Goal: Transaction & Acquisition: Purchase product/service

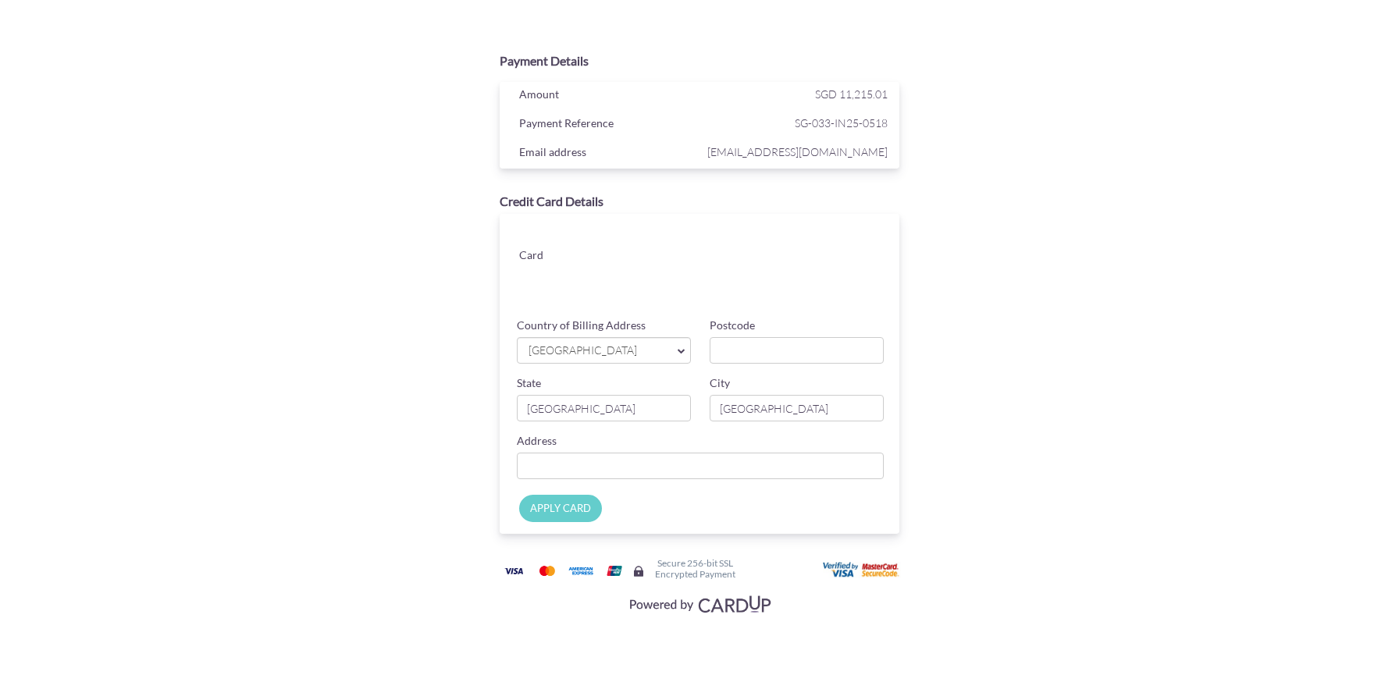
click at [618, 358] on span "[GEOGRAPHIC_DATA]" at bounding box center [596, 351] width 138 height 16
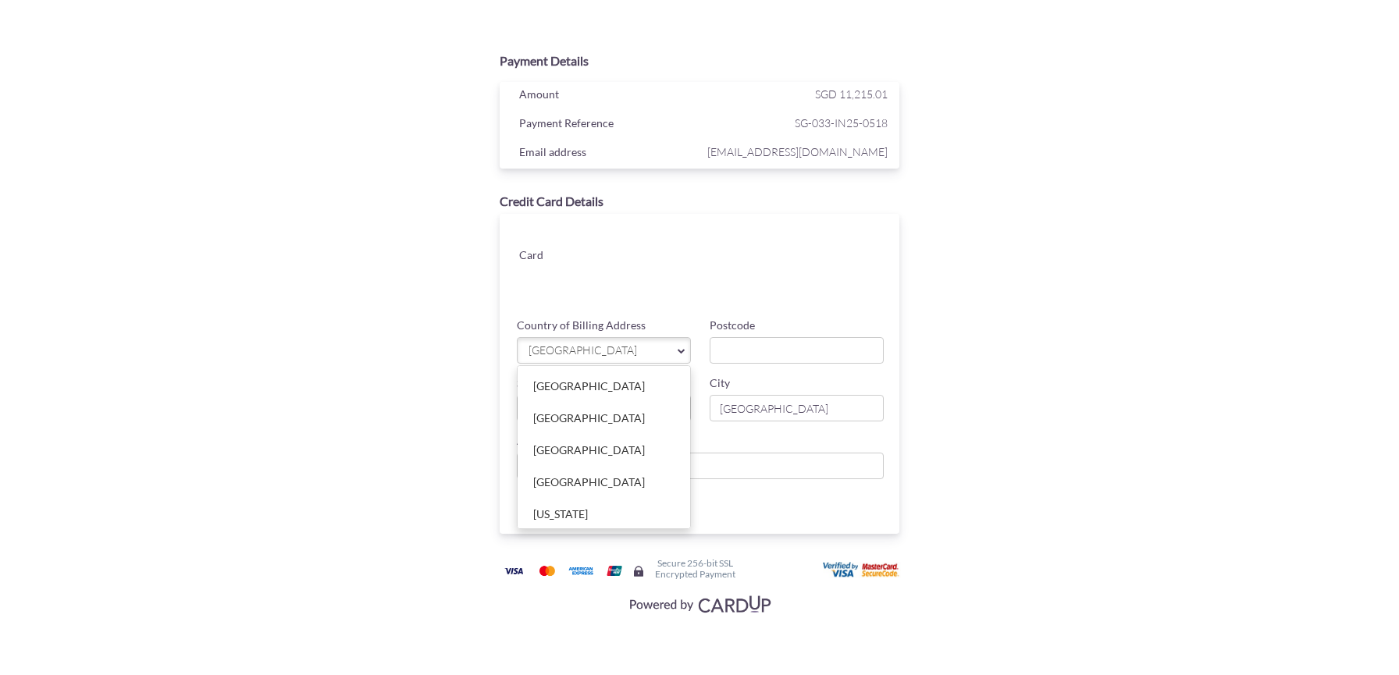
click at [774, 337] on div "Postcode" at bounding box center [796, 341] width 193 height 46
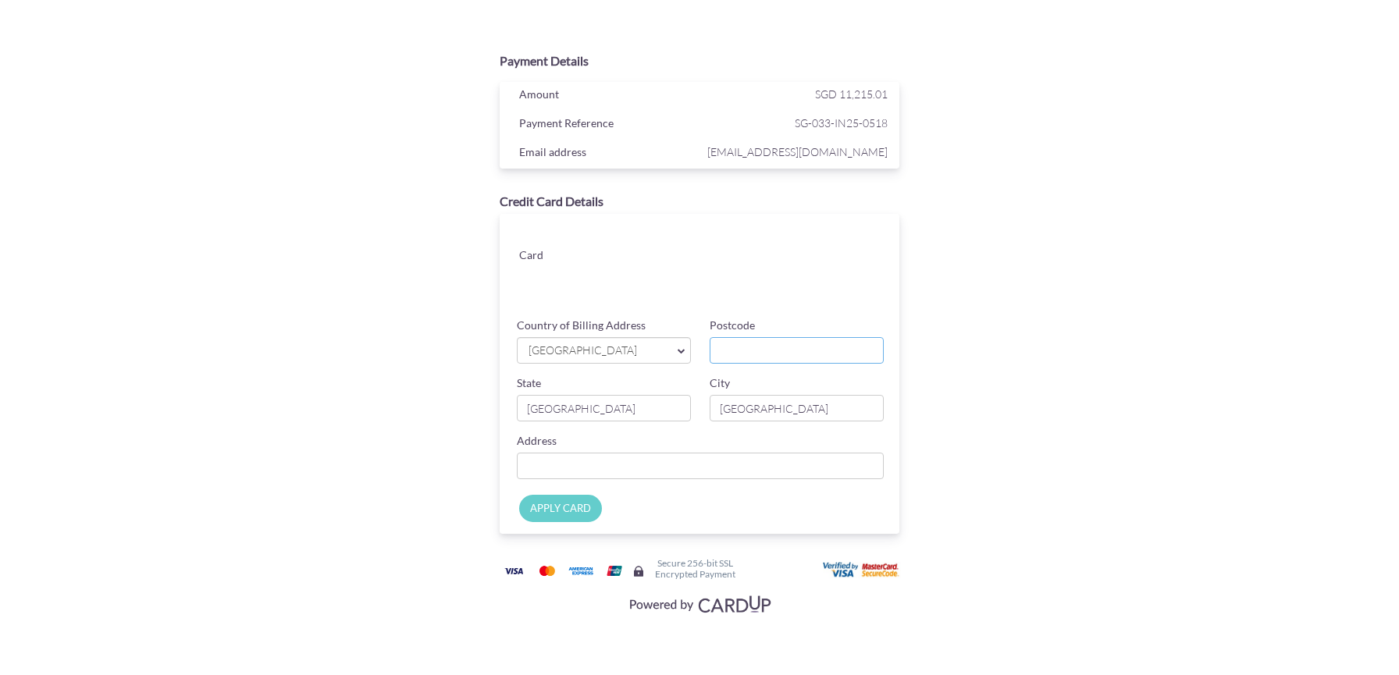
click at [760, 355] on input "Postcode" at bounding box center [797, 350] width 174 height 27
type input "169586"
click at [654, 465] on input "Country of Billing Address" at bounding box center [700, 466] width 367 height 27
type input "#14-07, [GEOGRAPHIC_DATA]"
click at [577, 503] on input "APPLY CARD" at bounding box center [560, 508] width 83 height 27
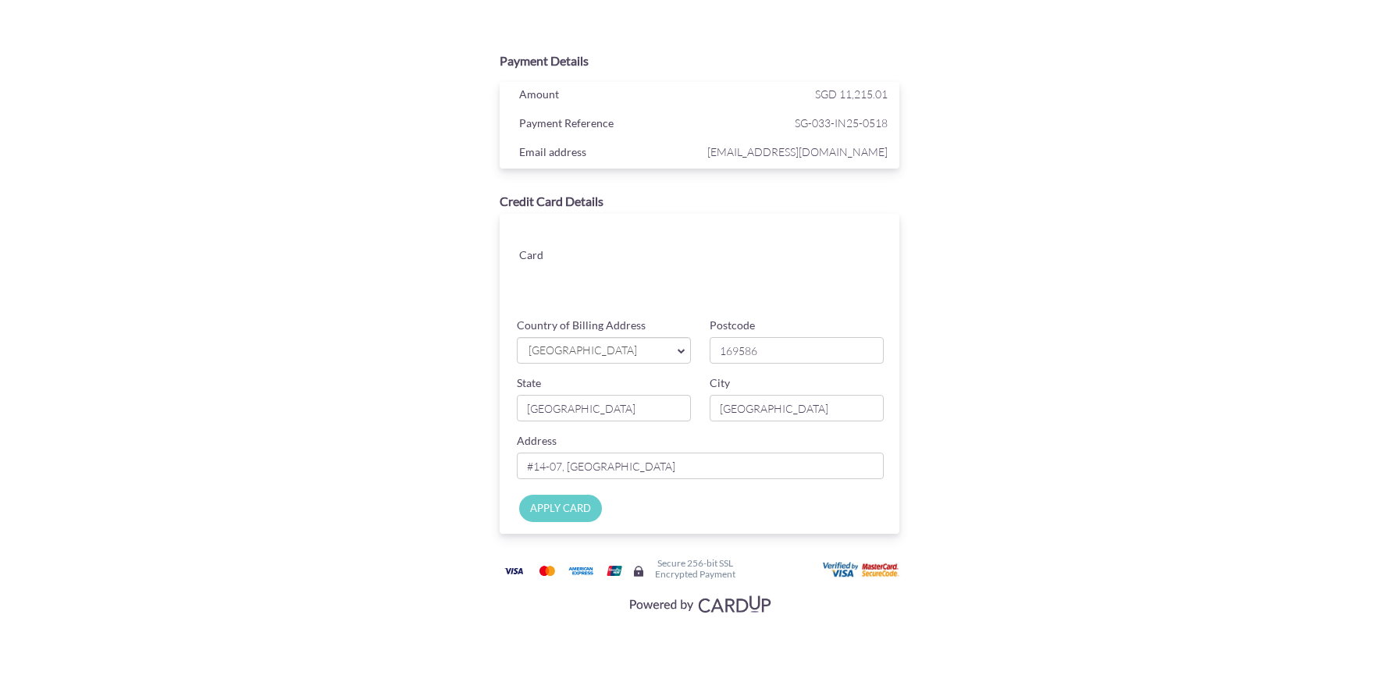
type input "Applying..."
